Goal: Transaction & Acquisition: Purchase product/service

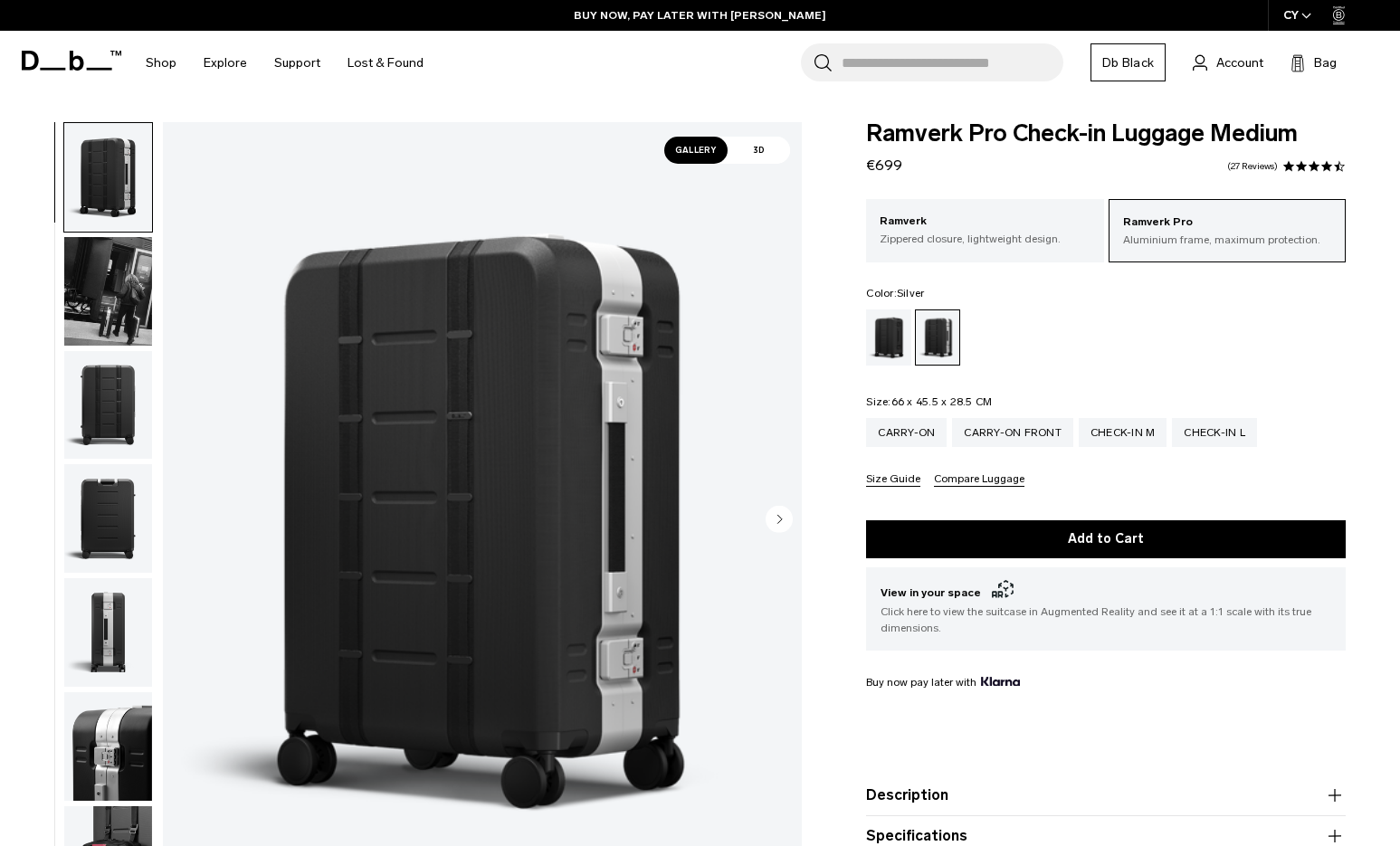
click at [1030, 71] on input "Search for Bags, Luggage..." at bounding box center [952, 62] width 222 height 38
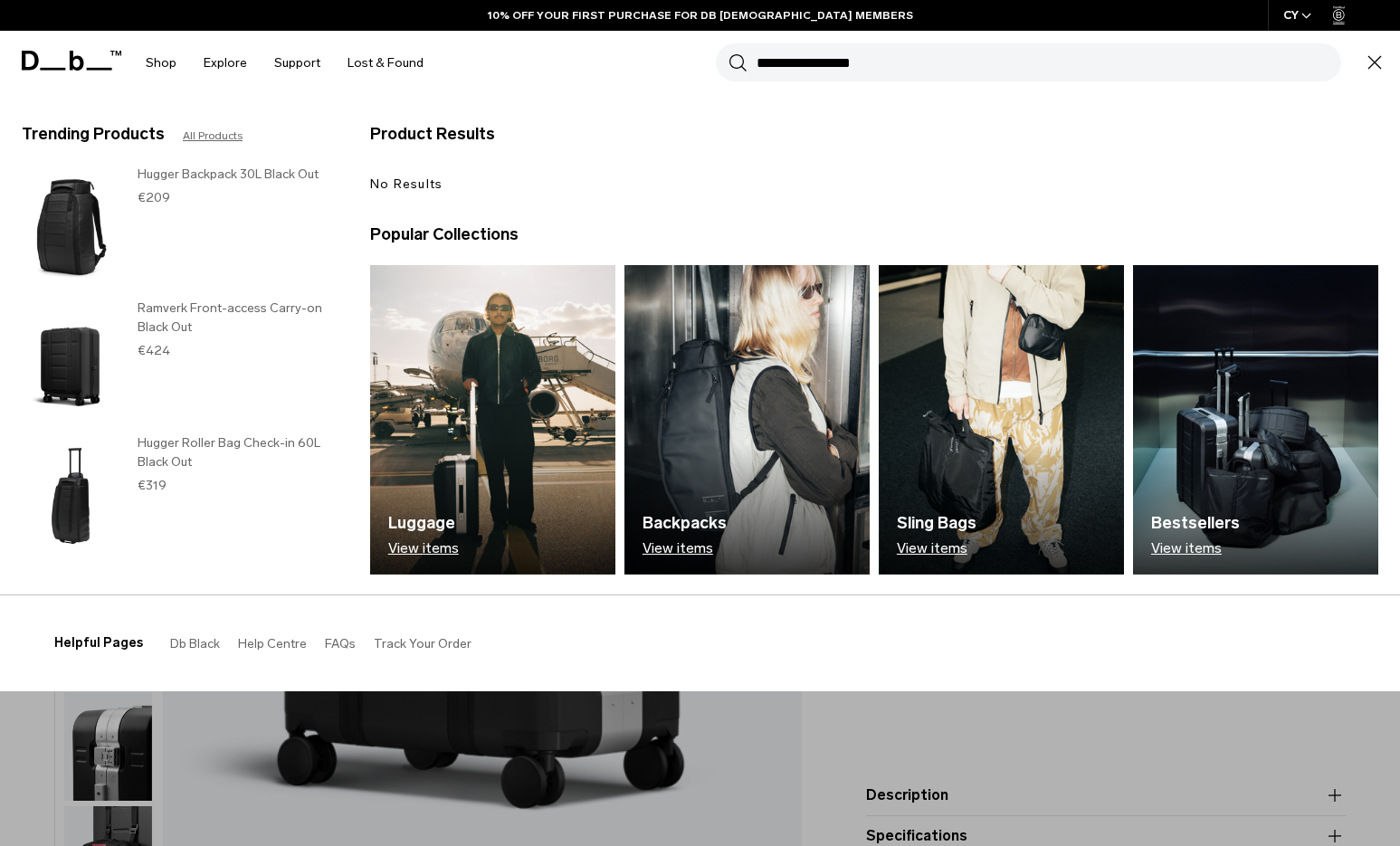
type input "**********"
click at [729, 52] on button "Search" at bounding box center [738, 62] width 19 height 20
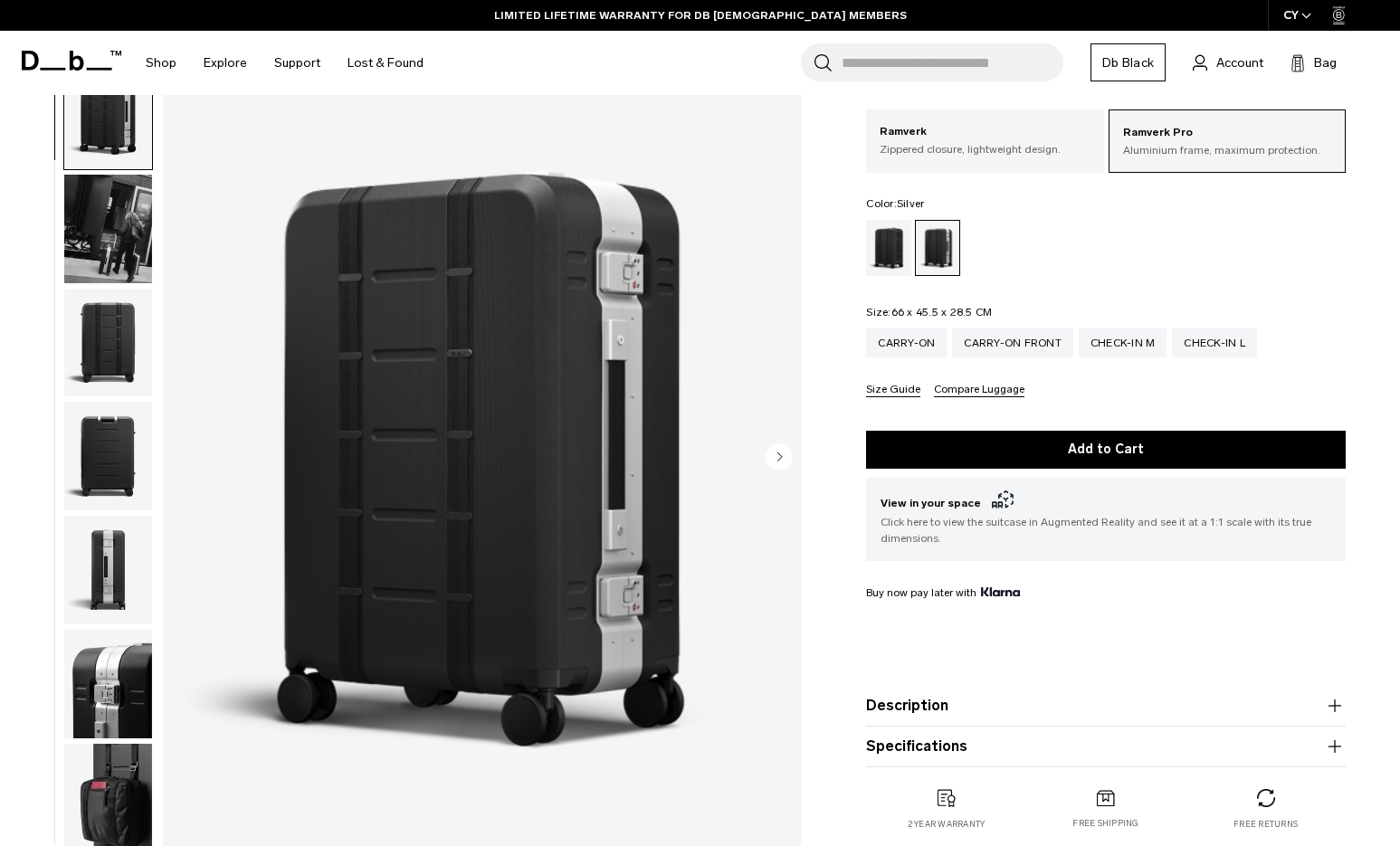
scroll to position [89, 0]
click at [888, 395] on button "Size Guide" at bounding box center [893, 391] width 54 height 14
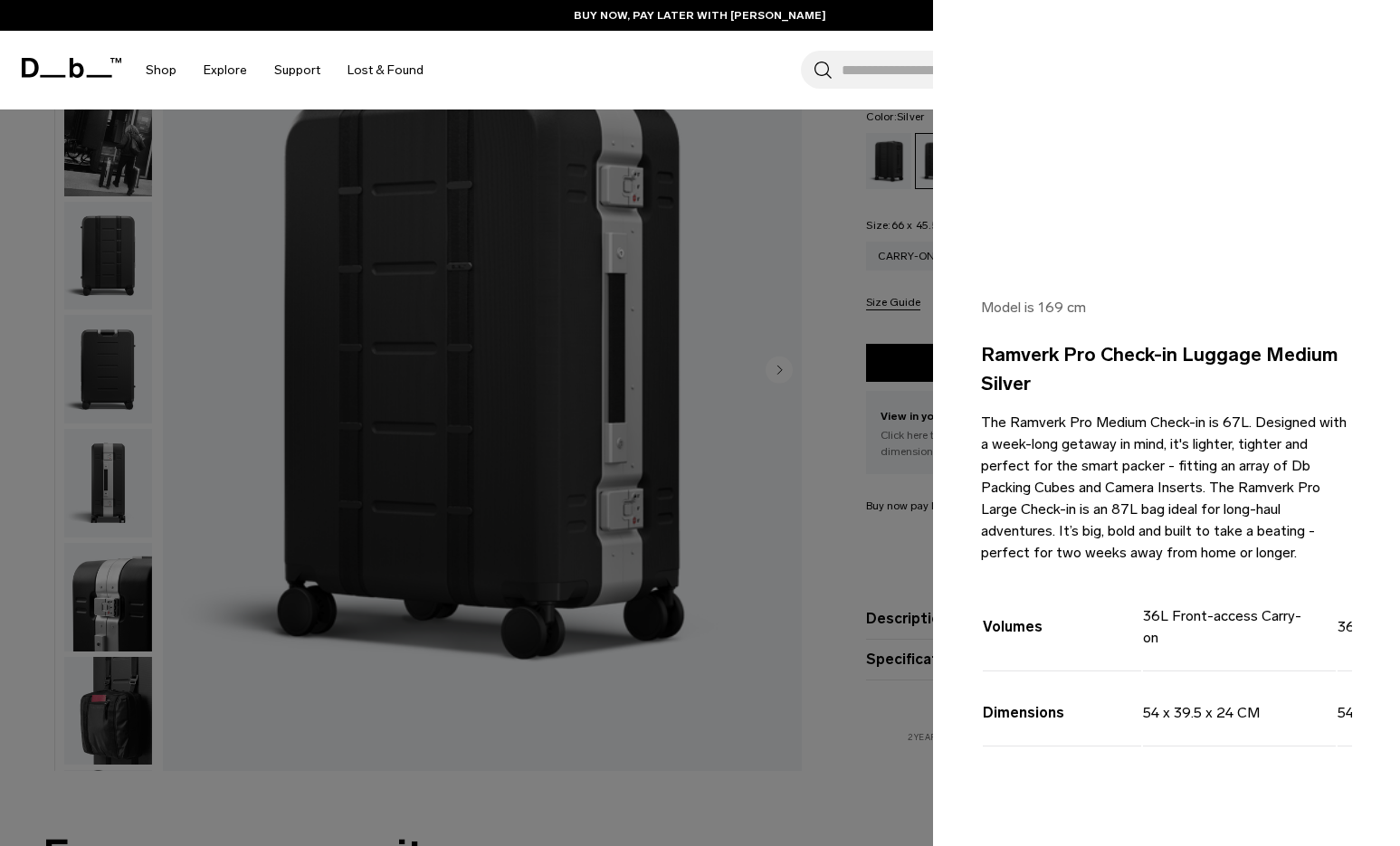
scroll to position [0, 0]
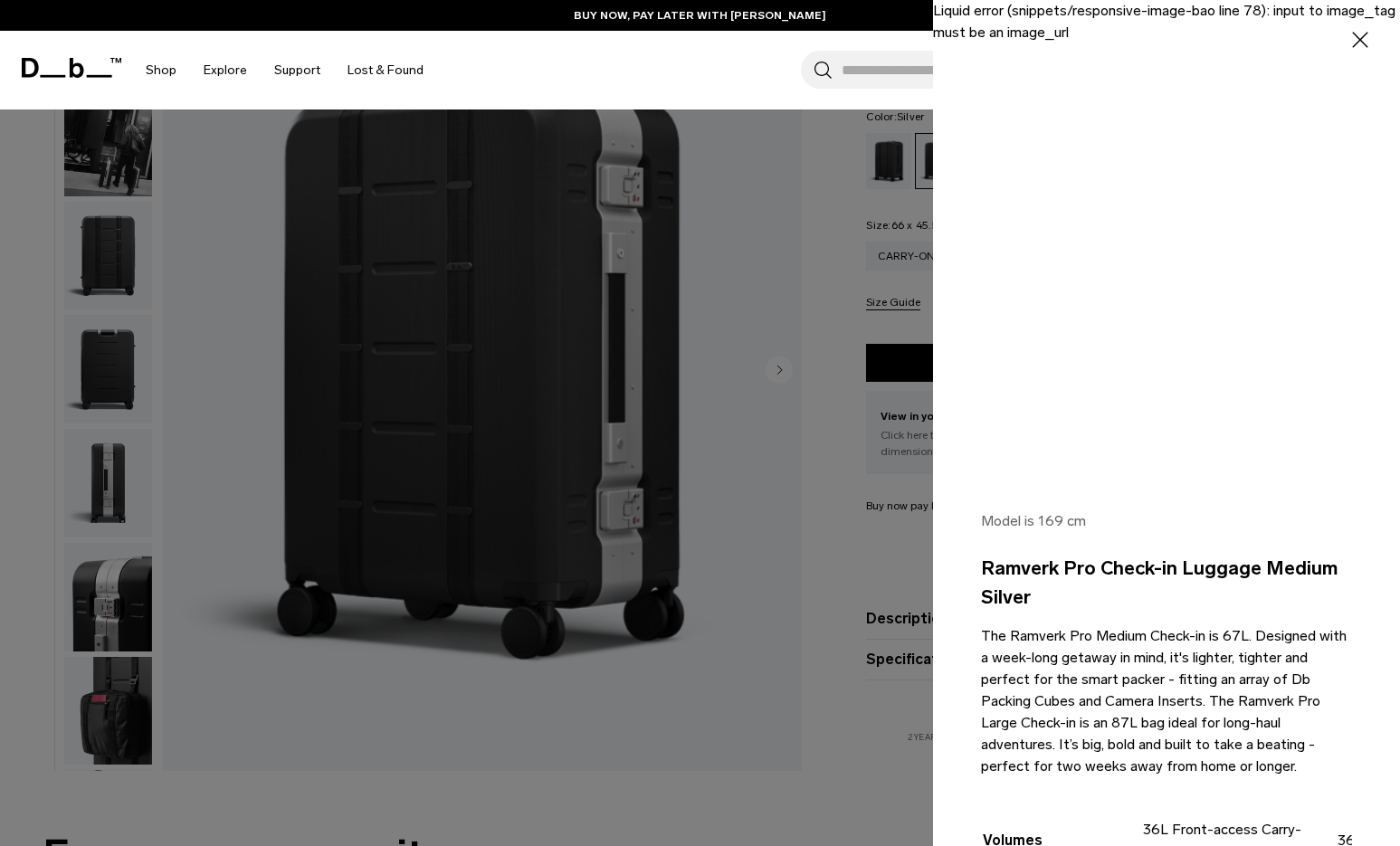
click at [1348, 45] on icon "button" at bounding box center [1361, 40] width 26 height 26
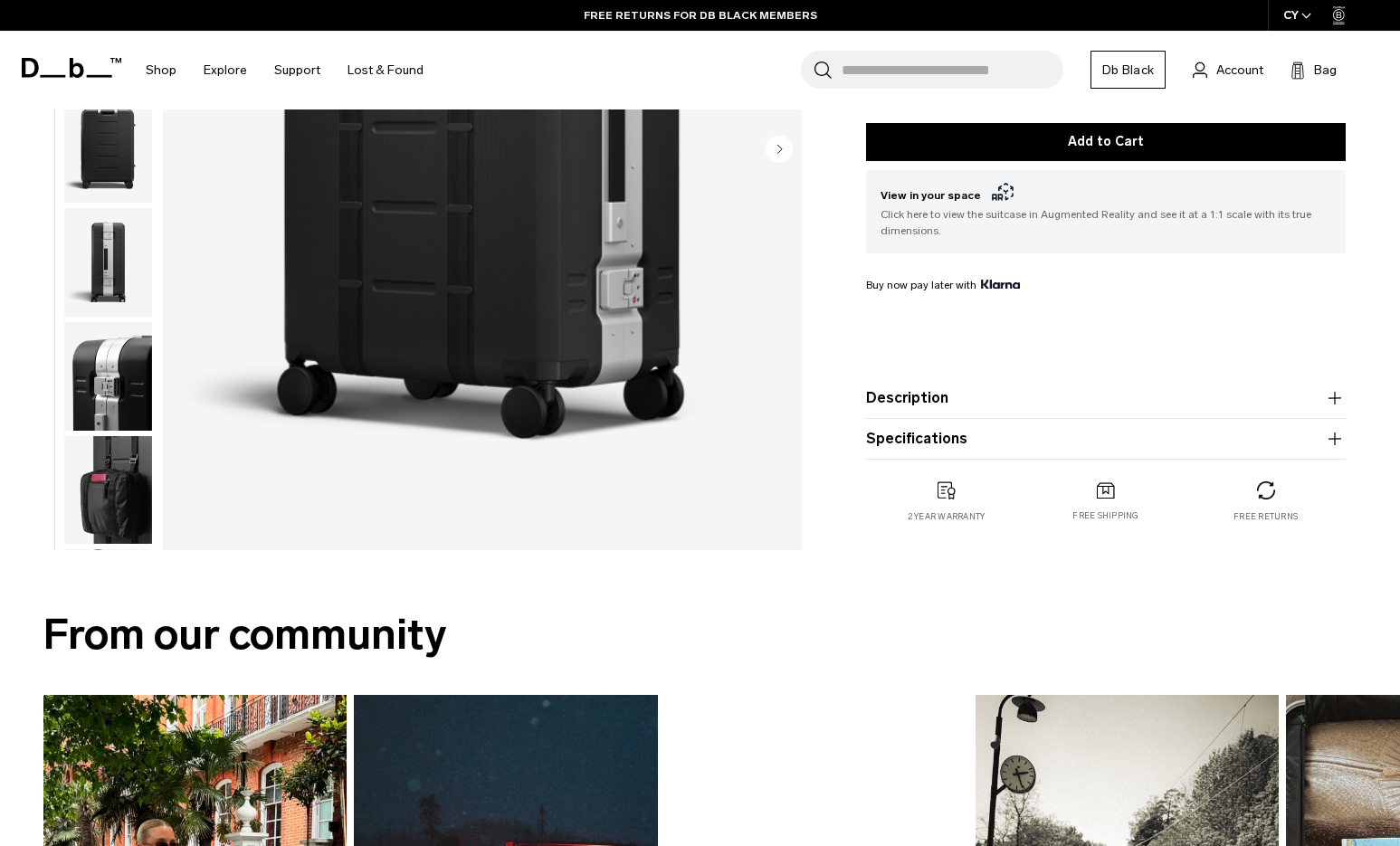
scroll to position [398, 0]
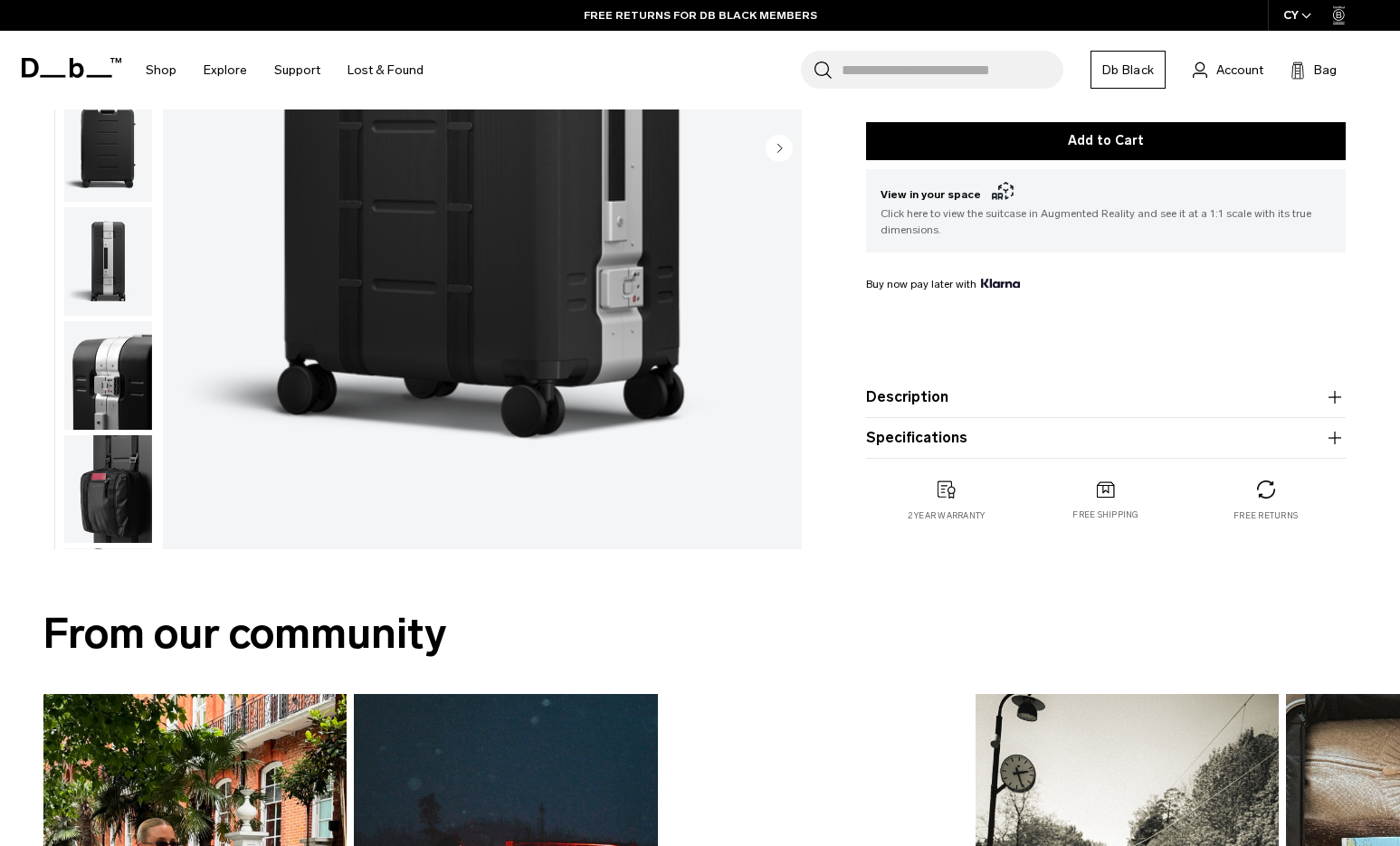
click at [1338, 398] on icon "button" at bounding box center [1334, 396] width 22 height 22
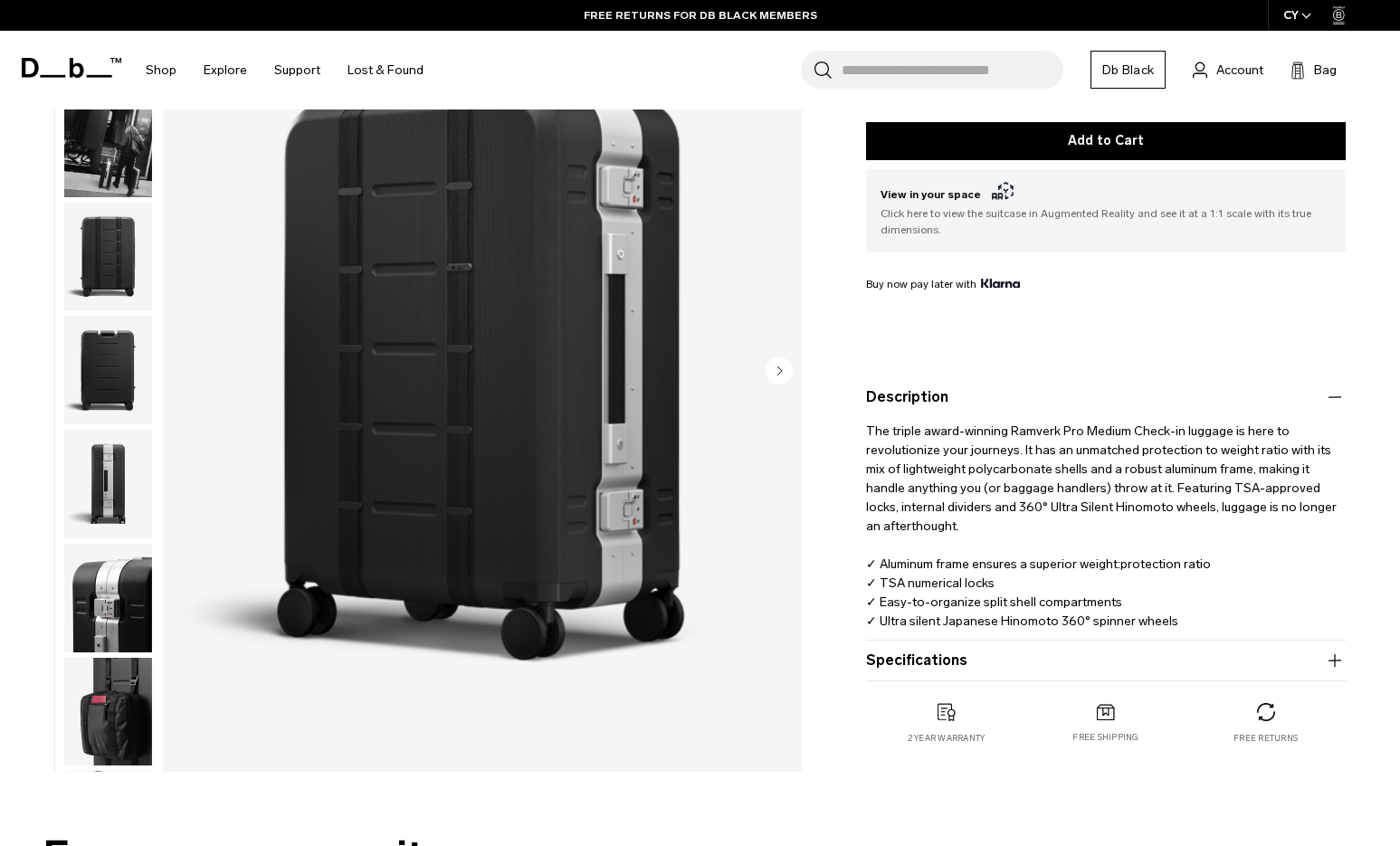
click at [1336, 400] on icon "button" at bounding box center [1334, 396] width 22 height 22
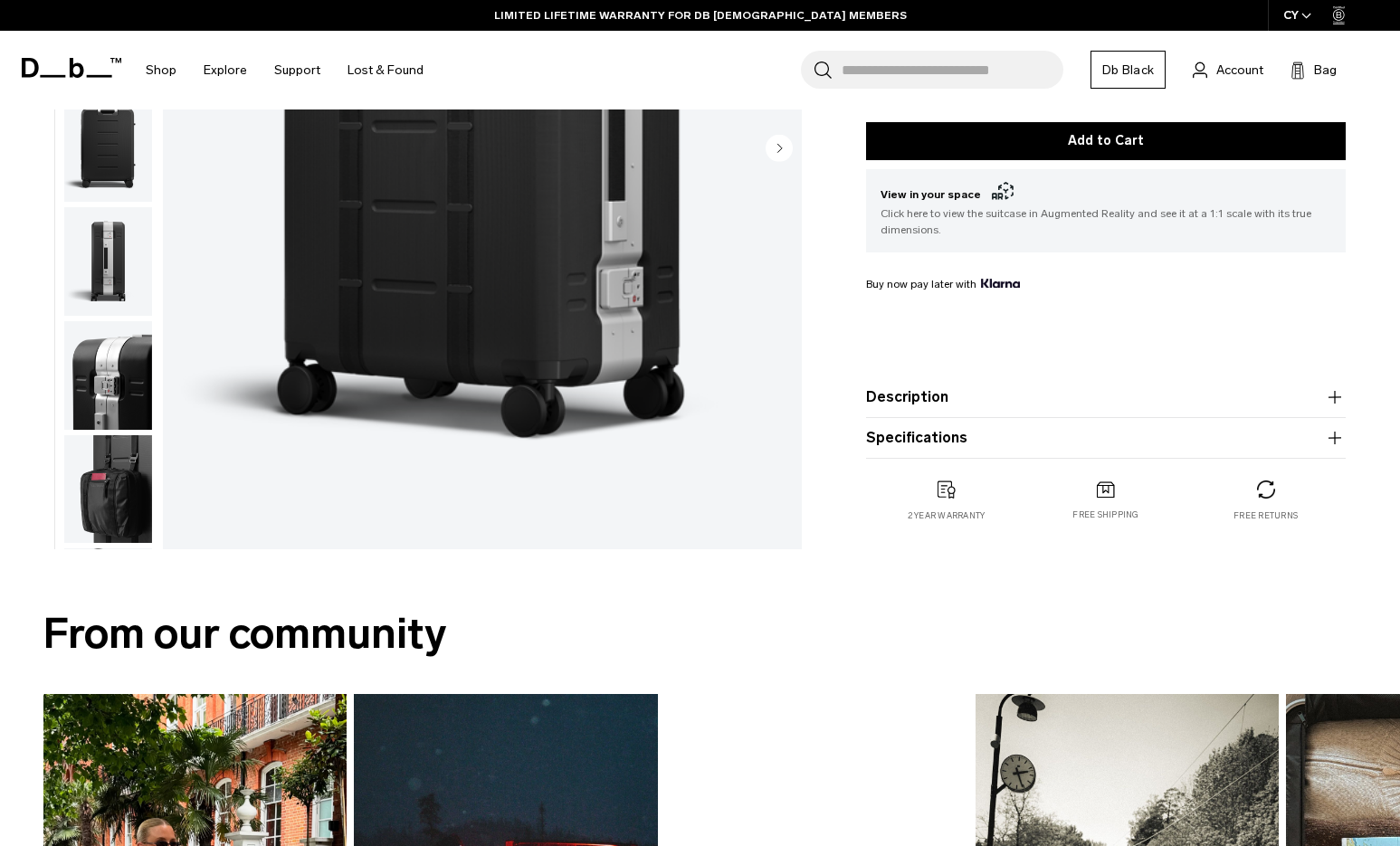
click at [1335, 441] on icon "button" at bounding box center [1334, 437] width 22 height 22
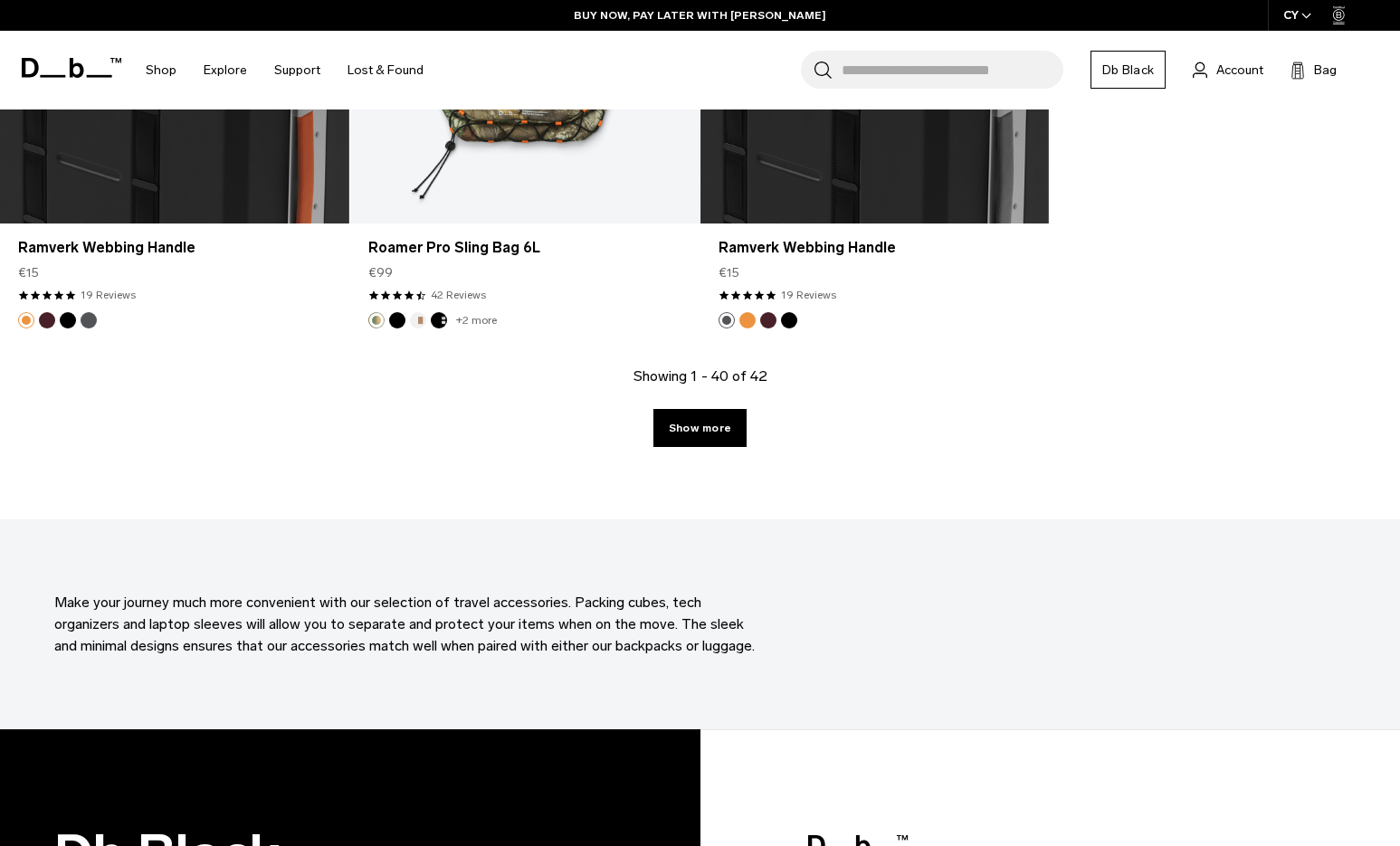
scroll to position [5938, 0]
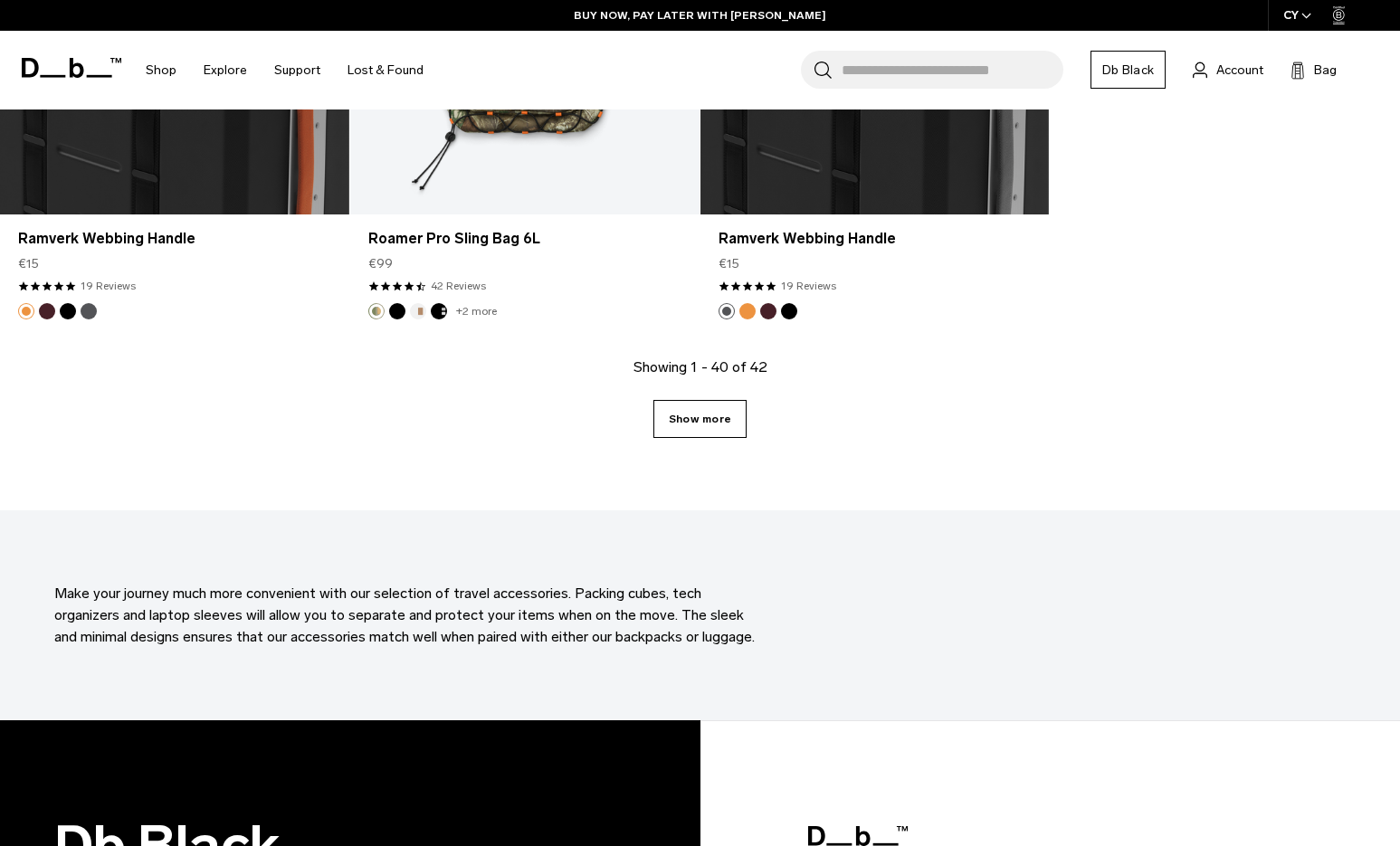
click at [703, 418] on link "Show more" at bounding box center [700, 419] width 94 height 38
